Goal: Book appointment/travel/reservation

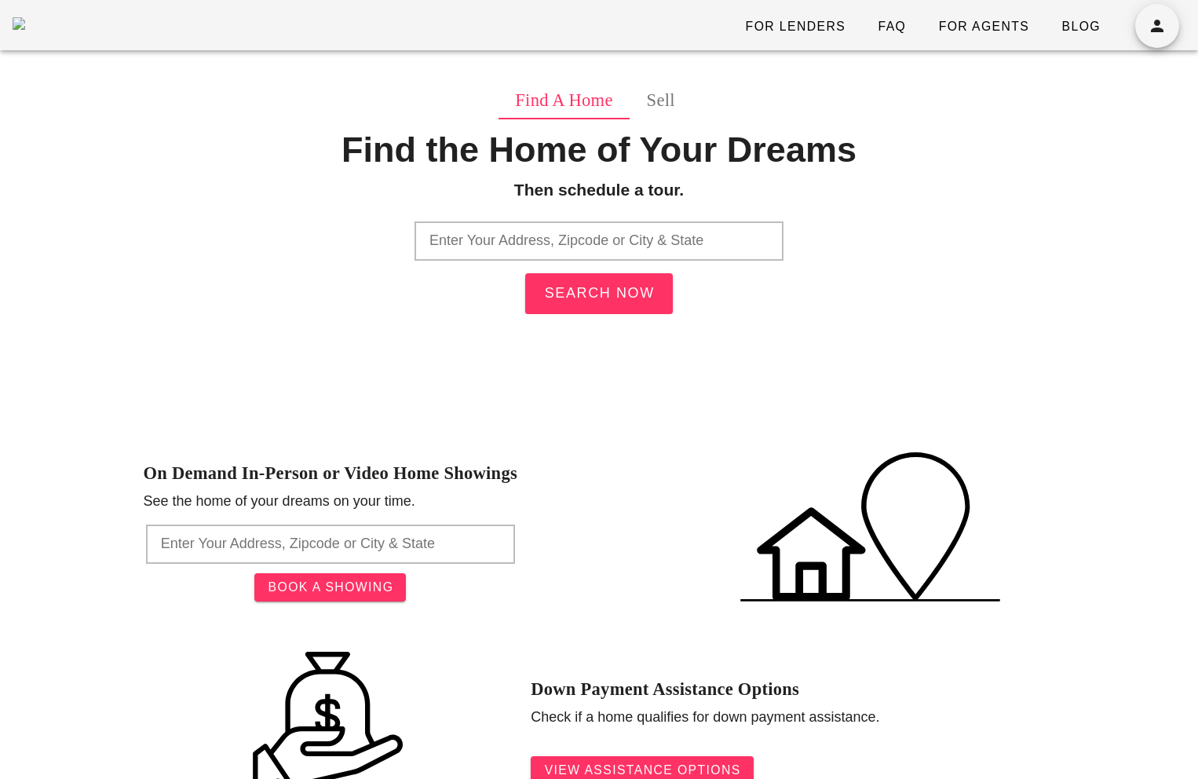
click at [520, 238] on input "text" at bounding box center [598, 240] width 369 height 39
click at [592, 245] on input "text" at bounding box center [598, 240] width 369 height 39
paste input "3728 Telegraph Road Arnold, MO 63010"
drag, startPoint x: 690, startPoint y: 244, endPoint x: 641, endPoint y: 240, distance: 48.8
click at [641, 240] on input "3728 Telegraph Road Arnold, MO 63010" at bounding box center [598, 240] width 369 height 39
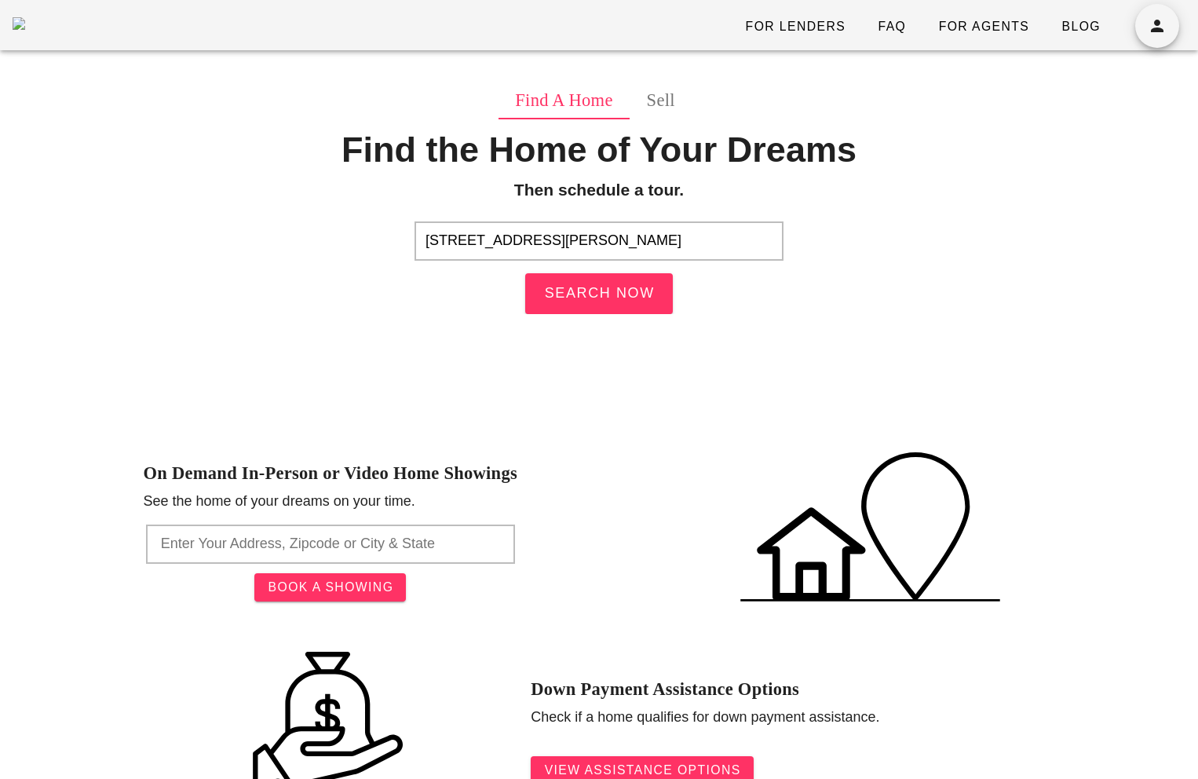
type input "3728 Telegraph Road Arnold"
click at [531, 228] on input "text" at bounding box center [598, 240] width 369 height 39
paste input "3728 Telegraph Road Arnold, MO 63010"
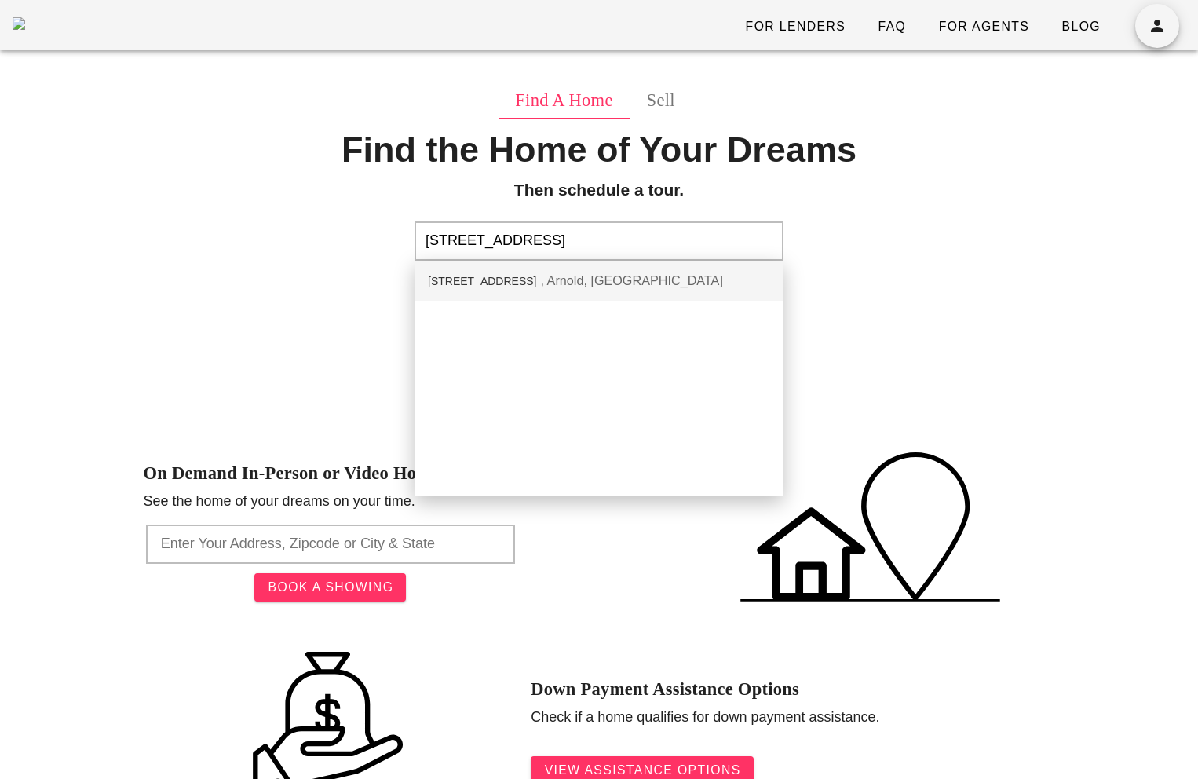
click at [634, 279] on div "3728 Telegraph Rd Arnold, MO" at bounding box center [598, 281] width 367 height 40
type input "3728 Telegraph Rd, Arnold, MO"
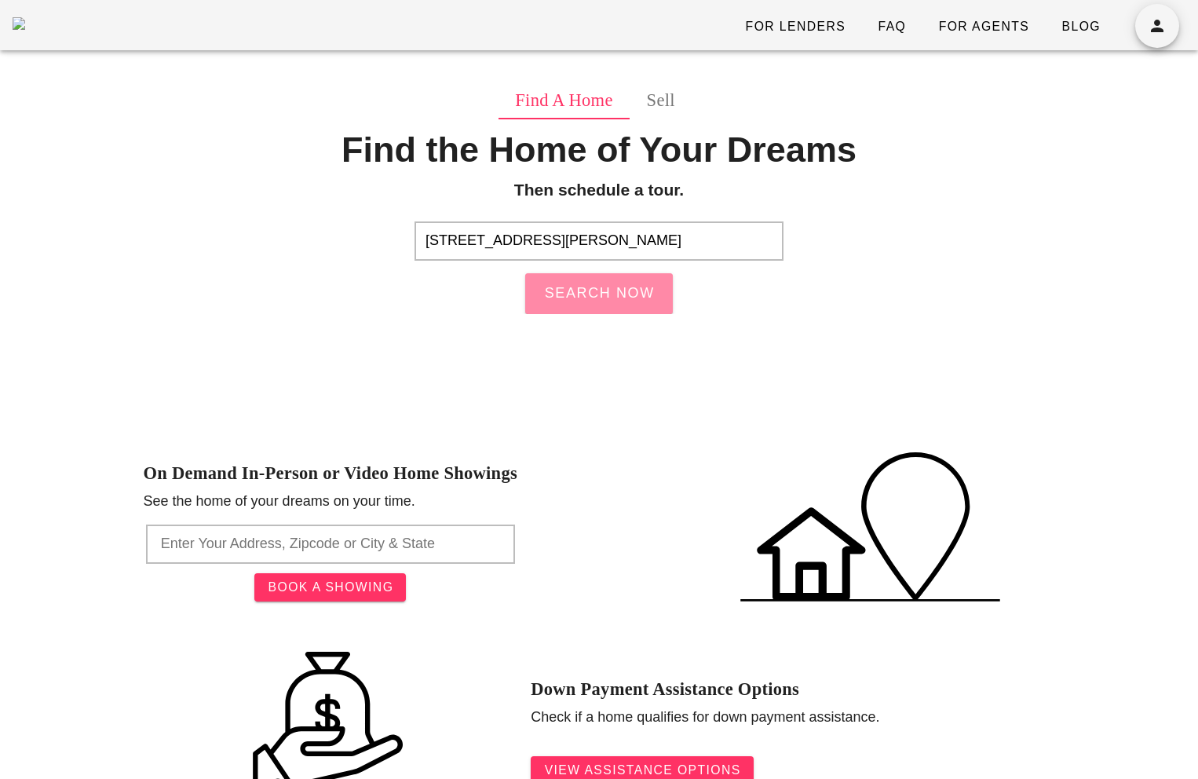
click at [635, 299] on span "Search Now" at bounding box center [598, 293] width 111 height 16
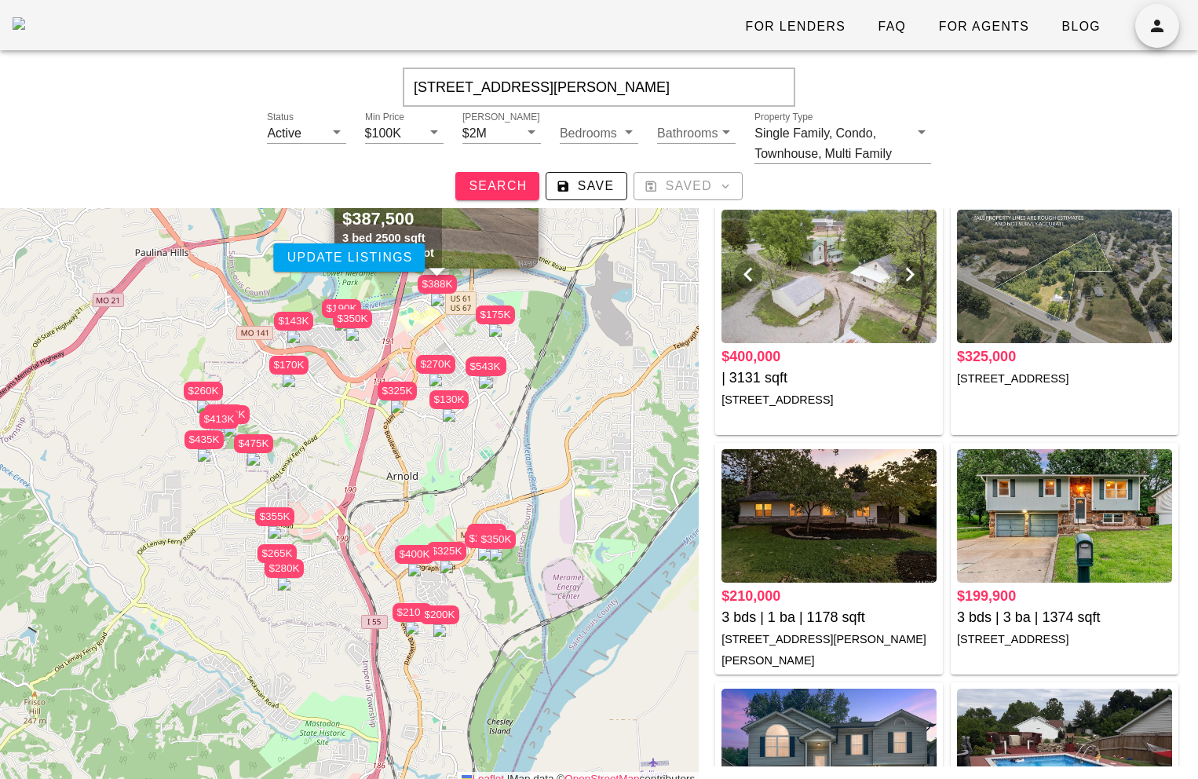
click at [833, 276] on div at bounding box center [828, 276] width 215 height 133
